Goal: Complete application form: Complete application form

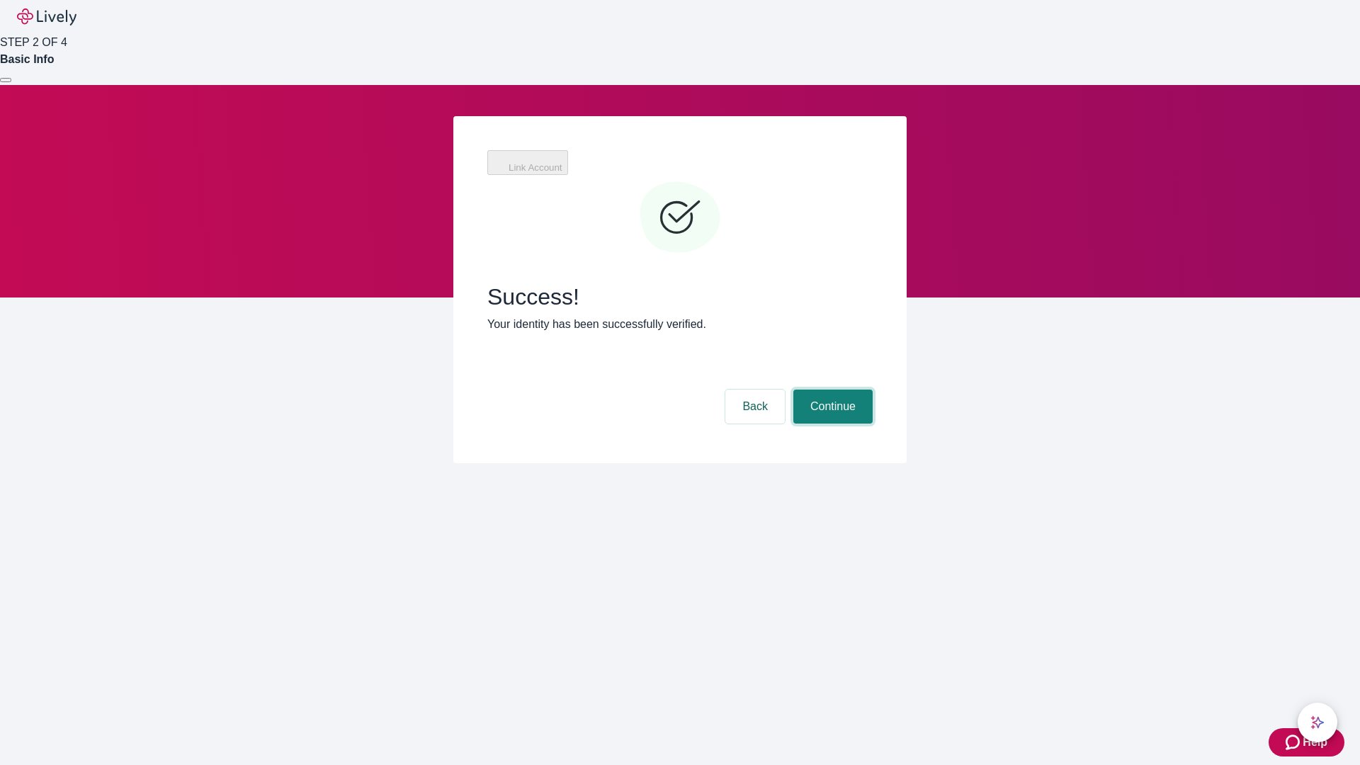
click at [831, 389] on button "Continue" at bounding box center [832, 406] width 79 height 34
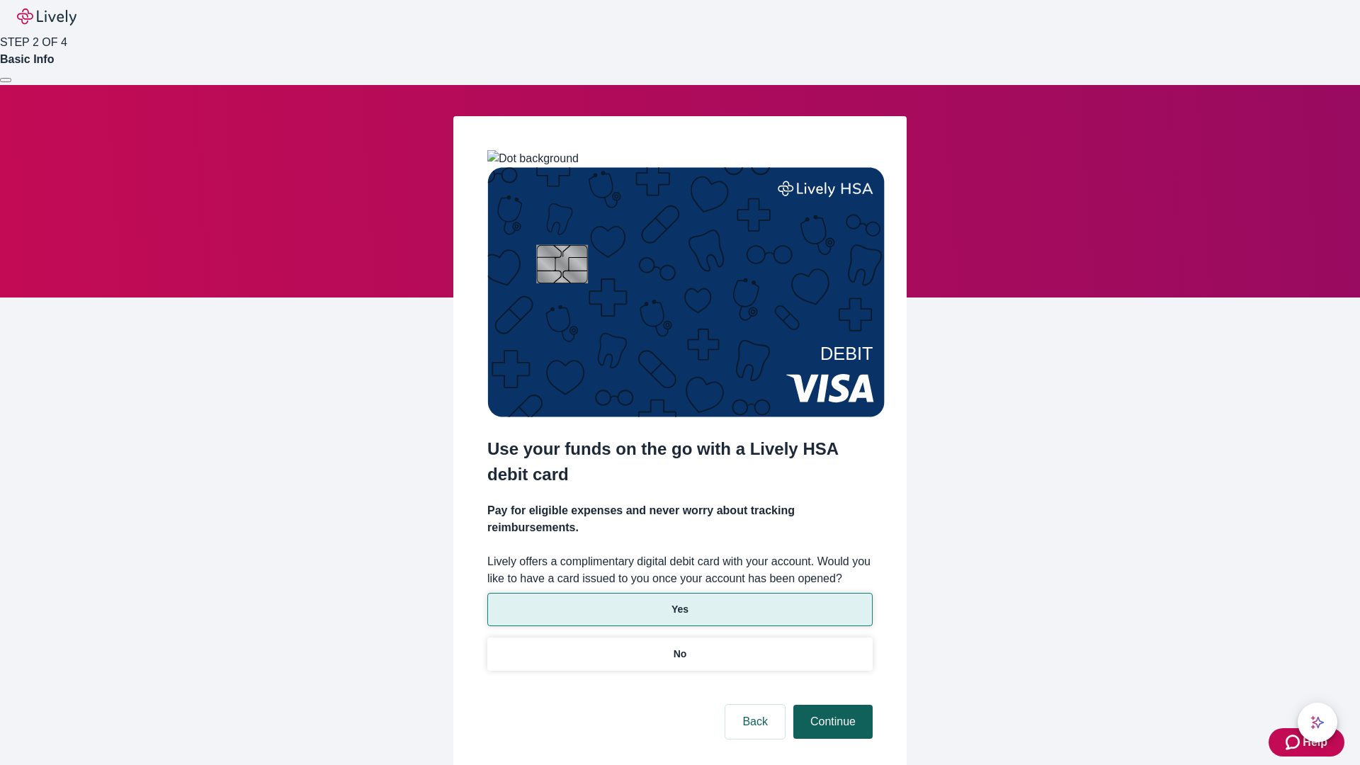
click at [679, 646] on p "No" at bounding box center [679, 653] width 13 height 15
click at [831, 705] on button "Continue" at bounding box center [832, 722] width 79 height 34
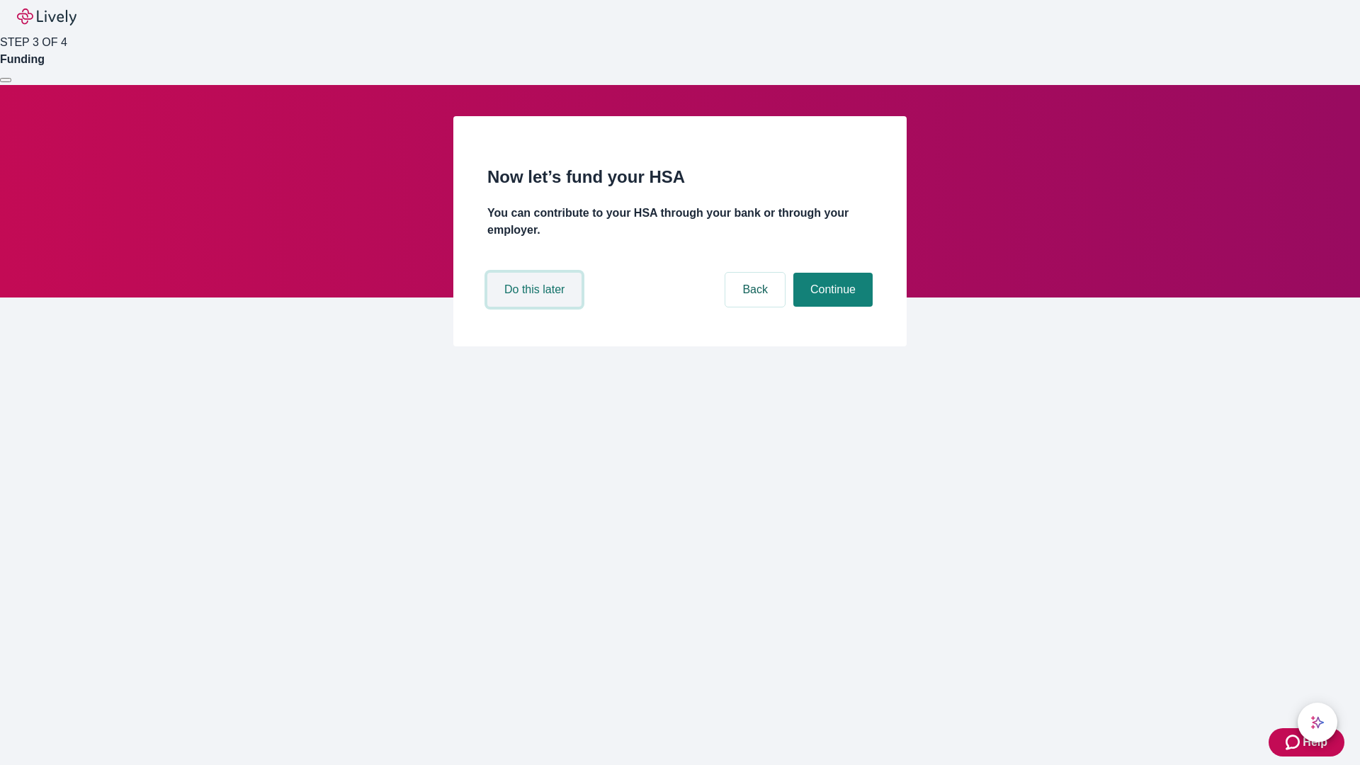
click at [536, 307] on button "Do this later" at bounding box center [534, 290] width 94 height 34
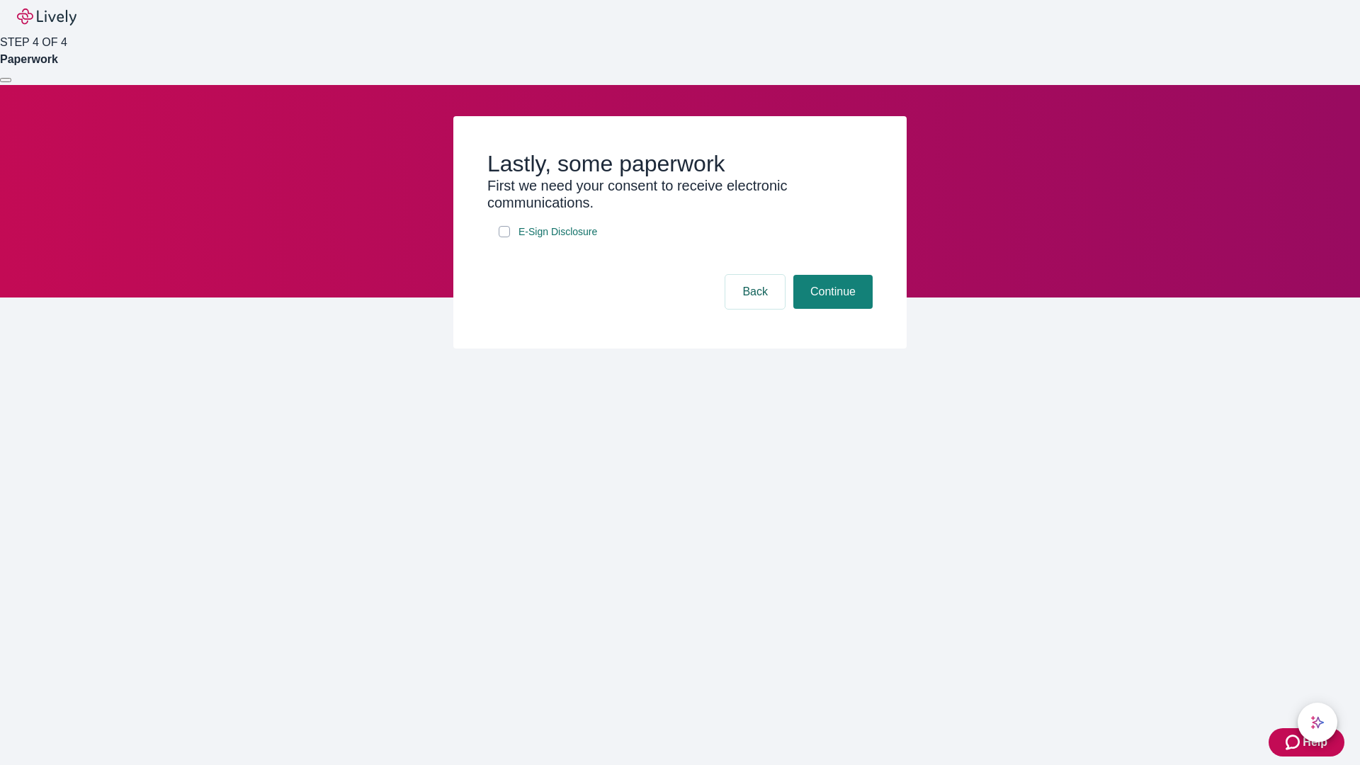
click at [504, 237] on input "E-Sign Disclosure" at bounding box center [504, 231] width 11 height 11
checkbox input "true"
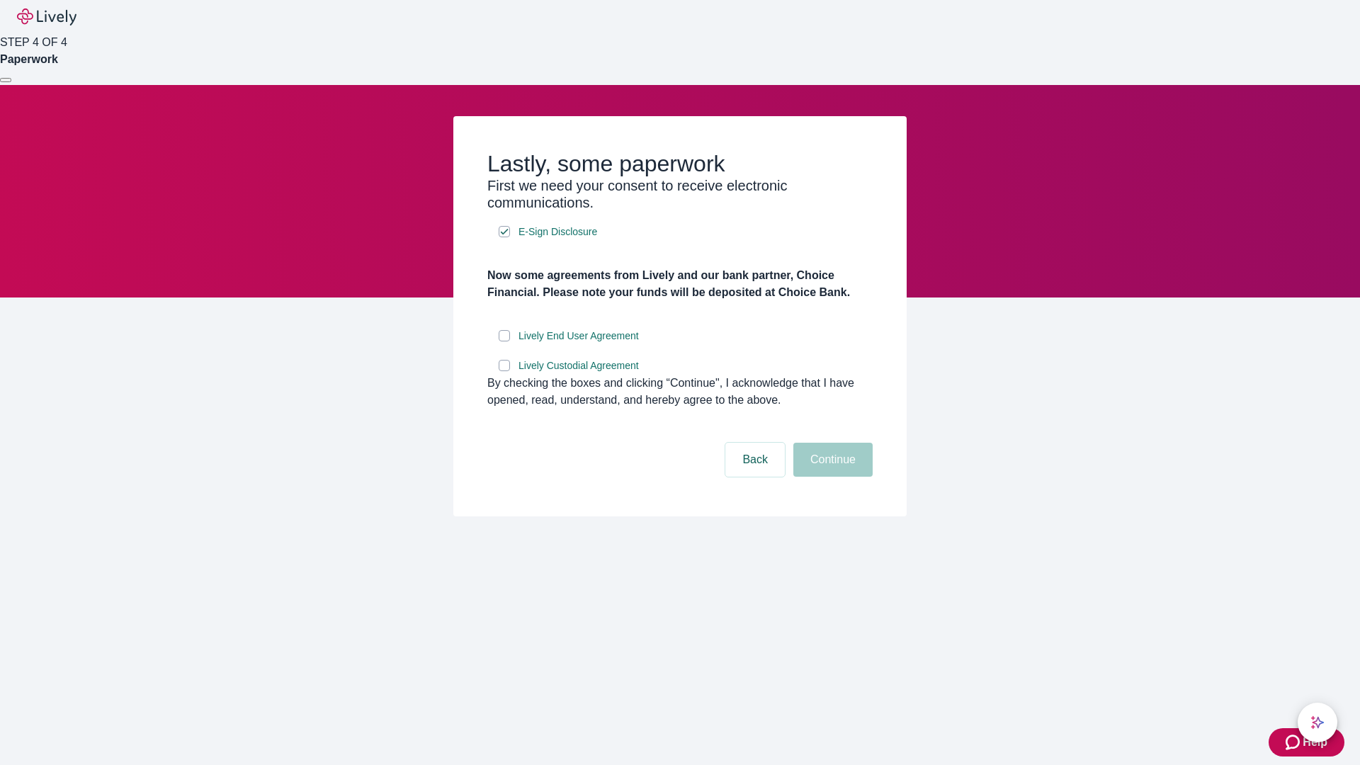
click at [504, 341] on input "Lively End User Agreement" at bounding box center [504, 335] width 11 height 11
checkbox input "true"
click at [504, 371] on input "Lively Custodial Agreement" at bounding box center [504, 365] width 11 height 11
checkbox input "true"
click at [831, 477] on button "Continue" at bounding box center [832, 460] width 79 height 34
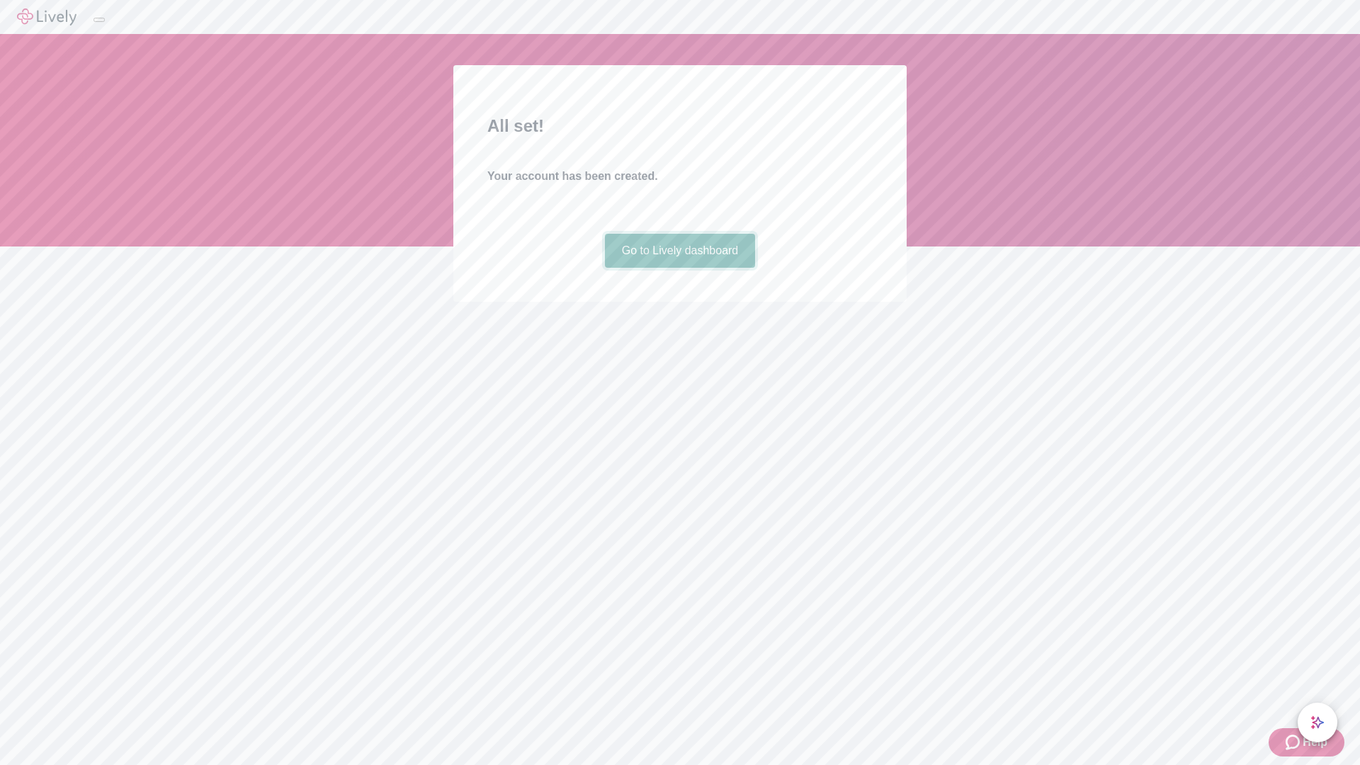
click at [679, 268] on link "Go to Lively dashboard" at bounding box center [680, 251] width 151 height 34
